Goal: Transaction & Acquisition: Book appointment/travel/reservation

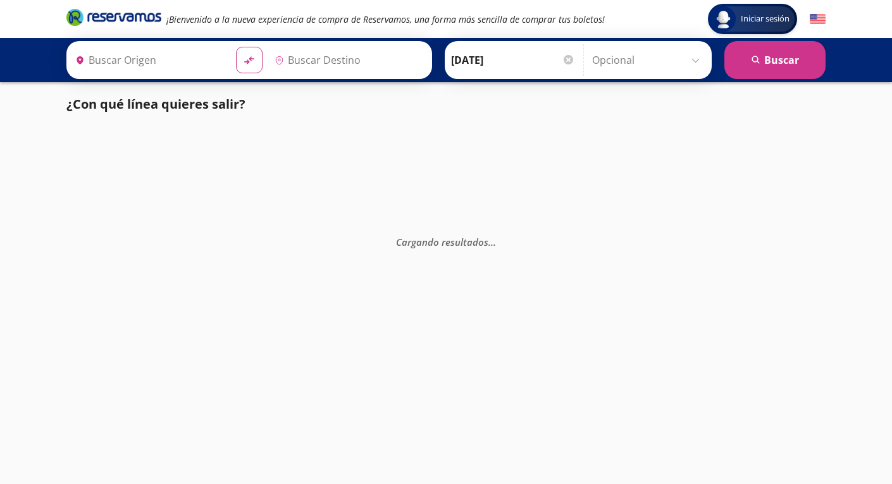
type input "Toluca, [GEOGRAPHIC_DATA]"
type input "[GEOGRAPHIC_DATA], [GEOGRAPHIC_DATA]"
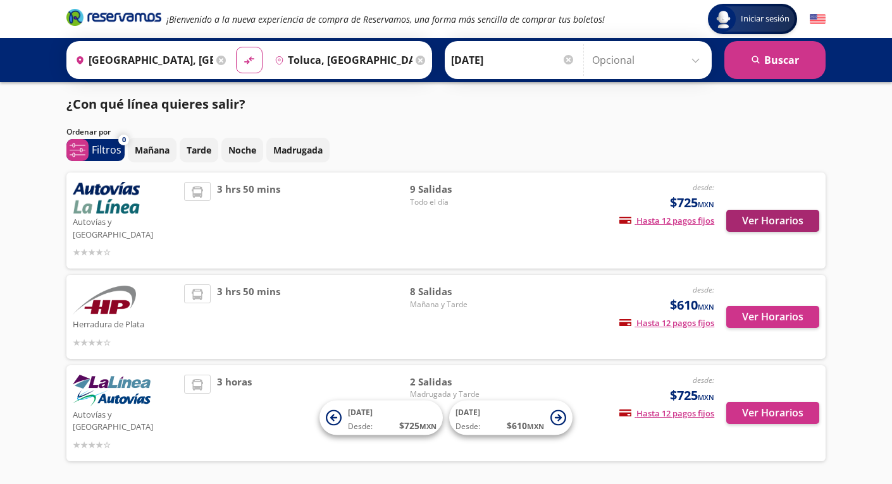
click at [797, 214] on button "Ver Horarios" at bounding box center [772, 221] width 93 height 22
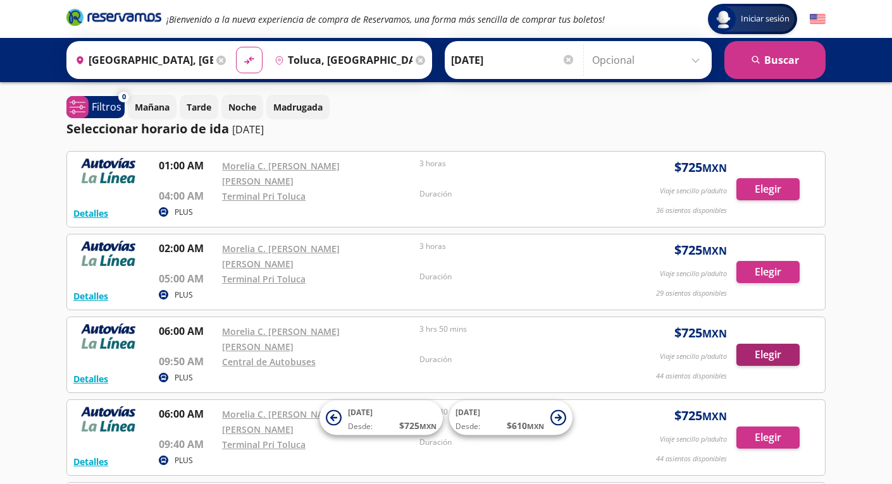
click at [764, 344] on button "Elegir" at bounding box center [767, 355] width 63 height 22
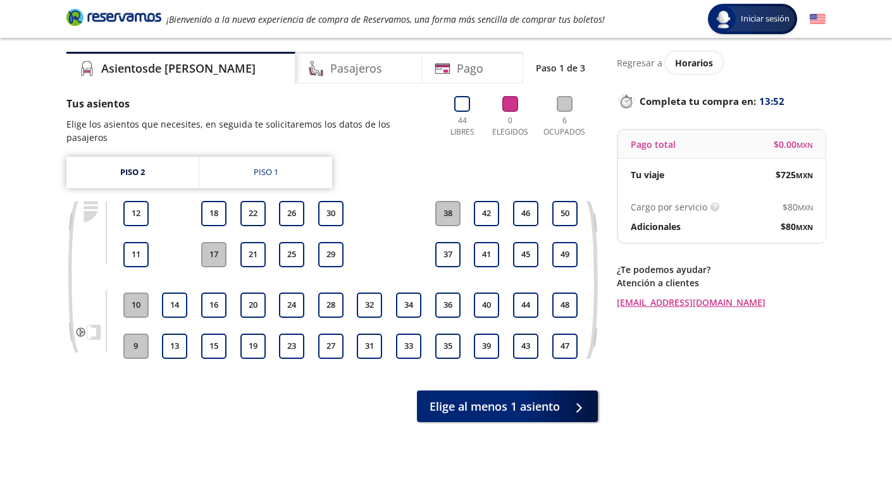
scroll to position [37, 0]
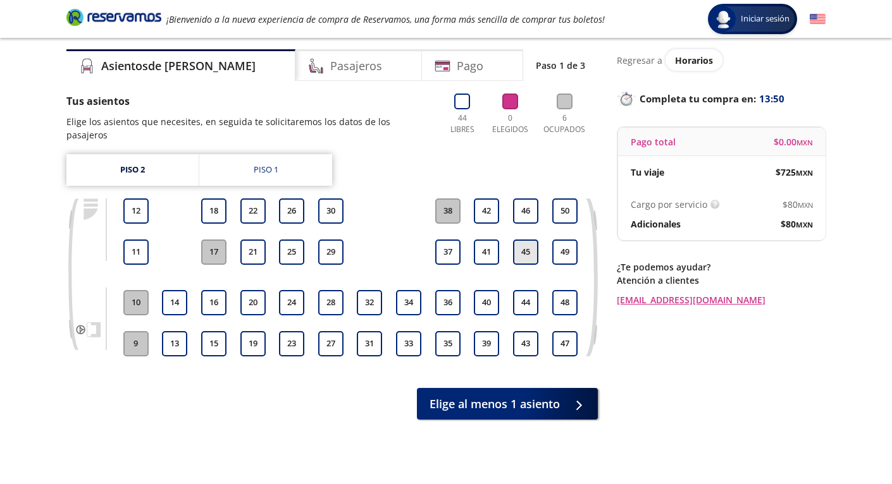
click at [521, 240] on button "45" at bounding box center [525, 252] width 25 height 25
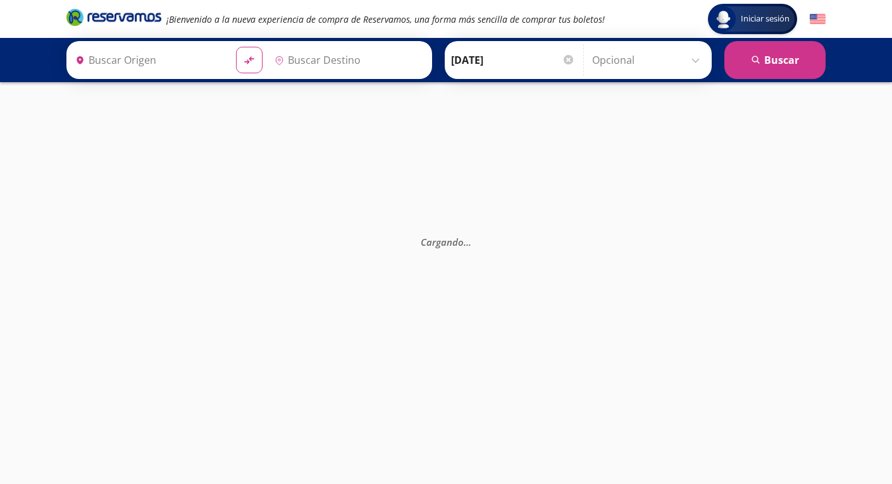
type input "[GEOGRAPHIC_DATA], [GEOGRAPHIC_DATA]"
type input "Toluca, [GEOGRAPHIC_DATA]"
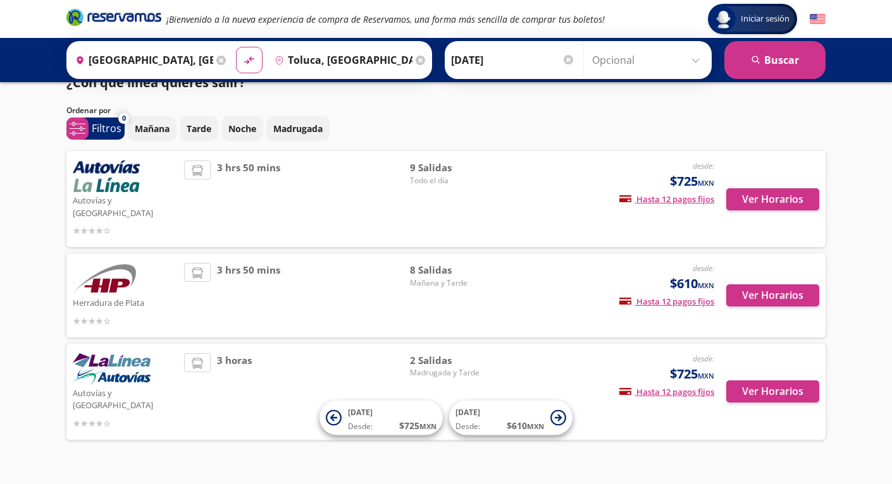
scroll to position [21, 0]
click at [795, 271] on div "Ver Horarios" at bounding box center [766, 296] width 105 height 65
click at [789, 285] on button "Ver Horarios" at bounding box center [772, 296] width 93 height 22
